Goal: Task Accomplishment & Management: Manage account settings

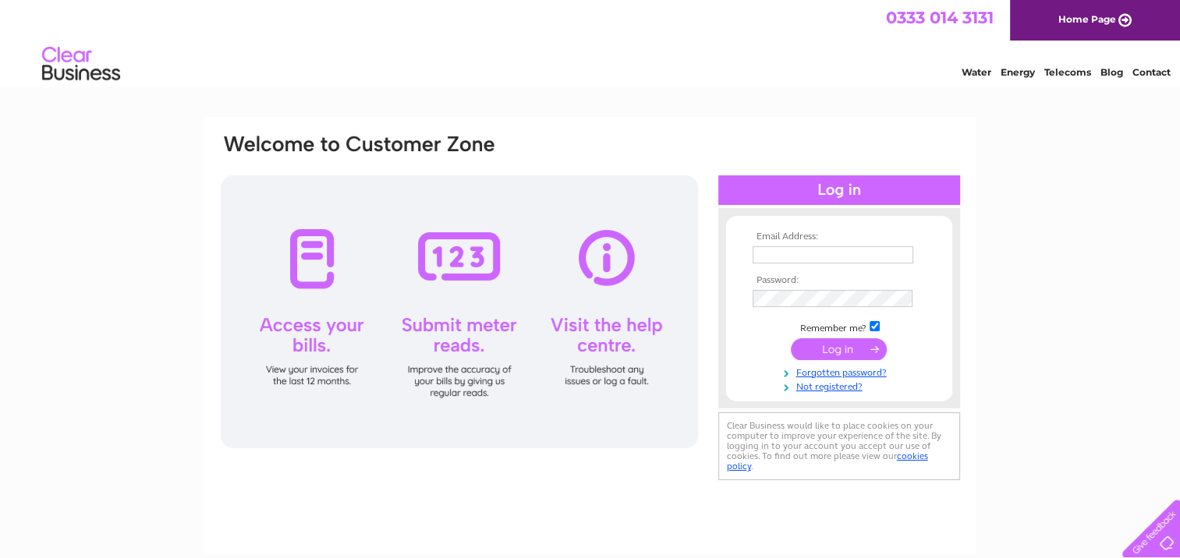
type input "cheryl@randjsimpson.co.uk"
click at [666, 345] on input "submit" at bounding box center [839, 349] width 96 height 22
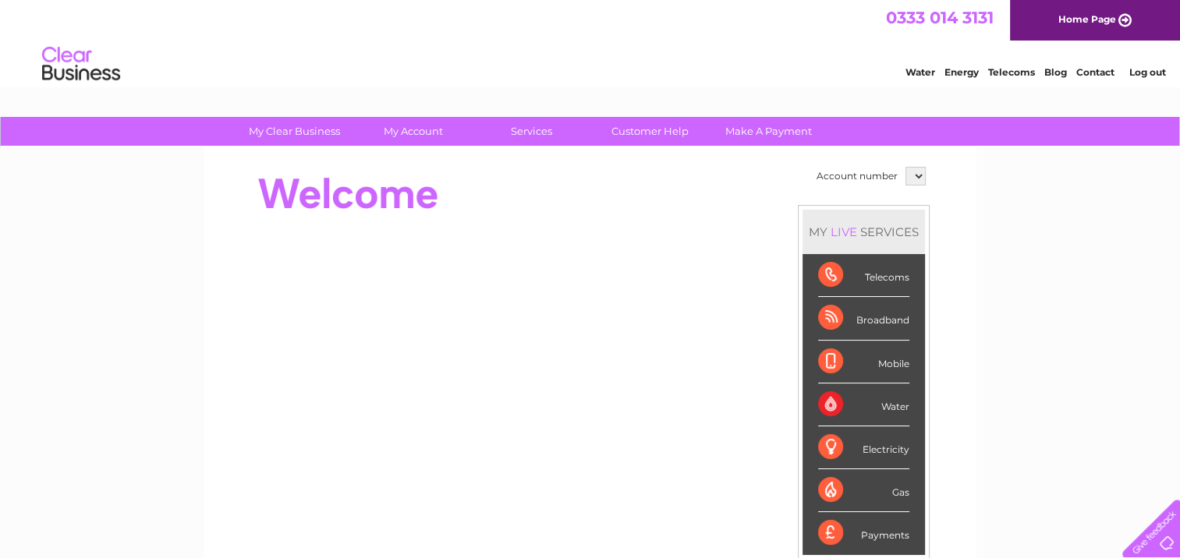
click at [914, 174] on select at bounding box center [915, 176] width 20 height 19
click at [914, 175] on select at bounding box center [915, 176] width 20 height 19
